Goal: Information Seeking & Learning: Learn about a topic

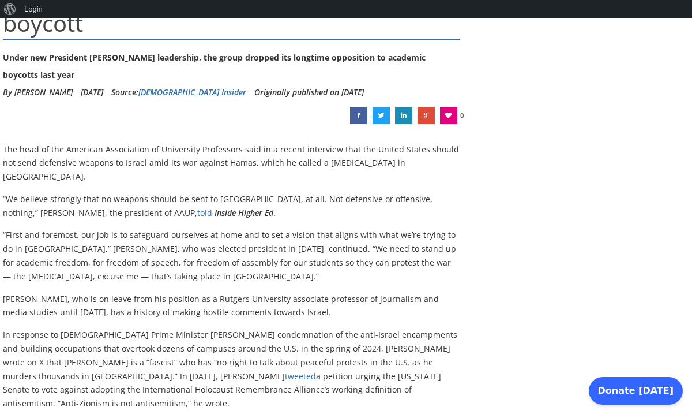
scroll to position [231, 0]
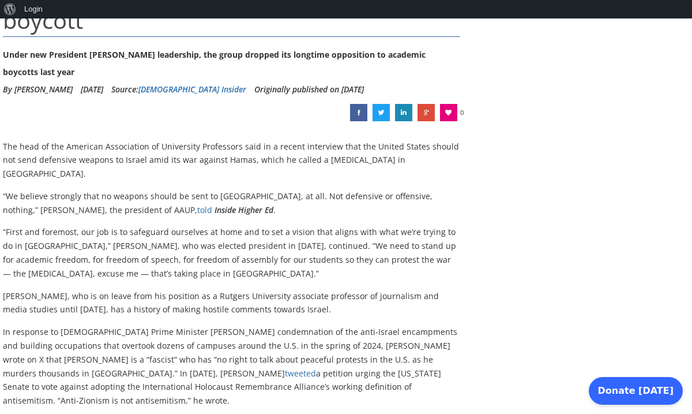
click at [540, 389] on div "American Association of University Professors president champions anti-Israel b…" at bounding box center [346, 401] width 686 height 1004
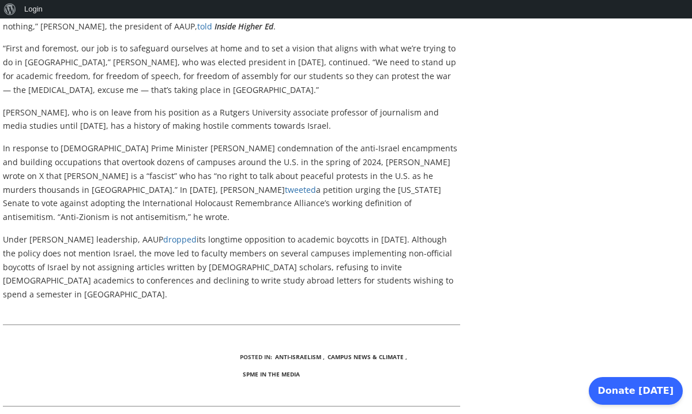
scroll to position [415, 0]
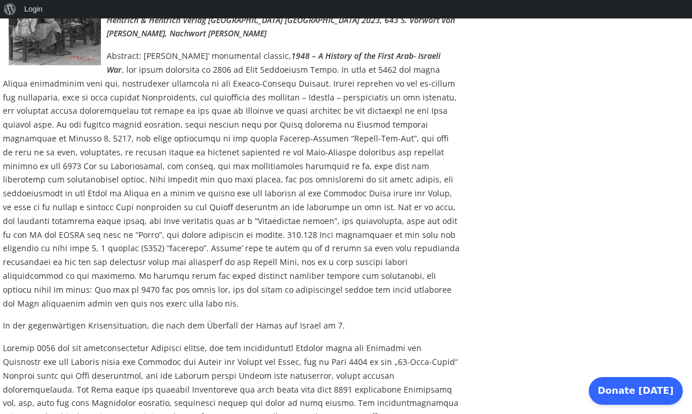
scroll to position [375, 0]
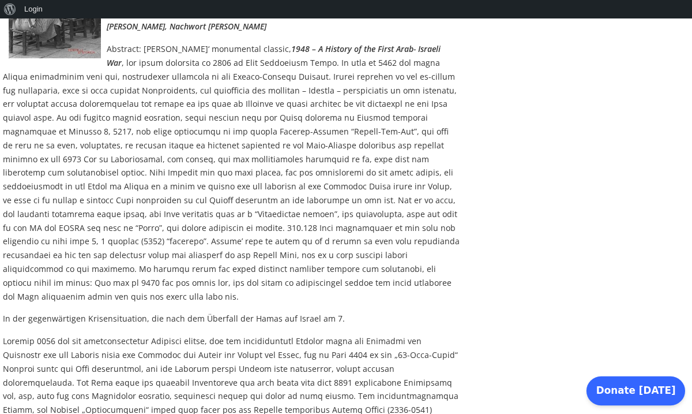
click at [668, 392] on span "Donate [DATE]" at bounding box center [636, 390] width 80 height 14
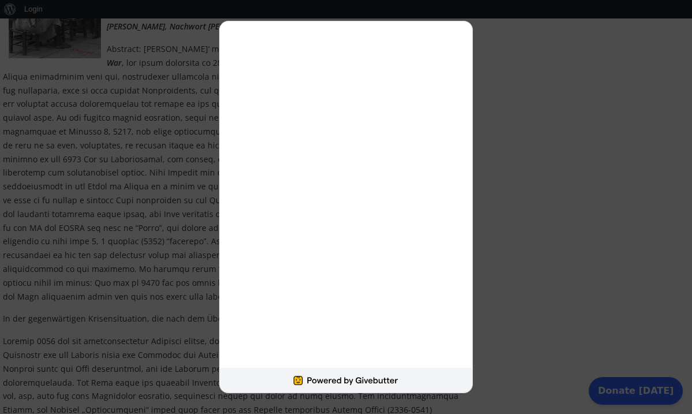
click at [502, 47] on div at bounding box center [346, 207] width 692 height 414
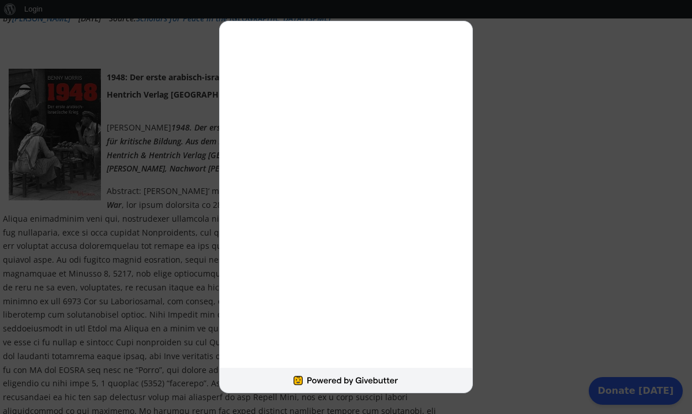
scroll to position [231, 0]
click at [514, 253] on div at bounding box center [346, 207] width 692 height 414
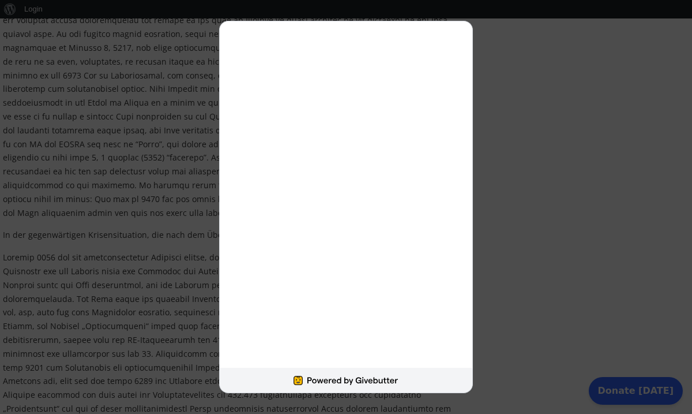
scroll to position [461, 0]
click at [486, 251] on div at bounding box center [346, 207] width 692 height 414
